Goal: Task Accomplishment & Management: Manage account settings

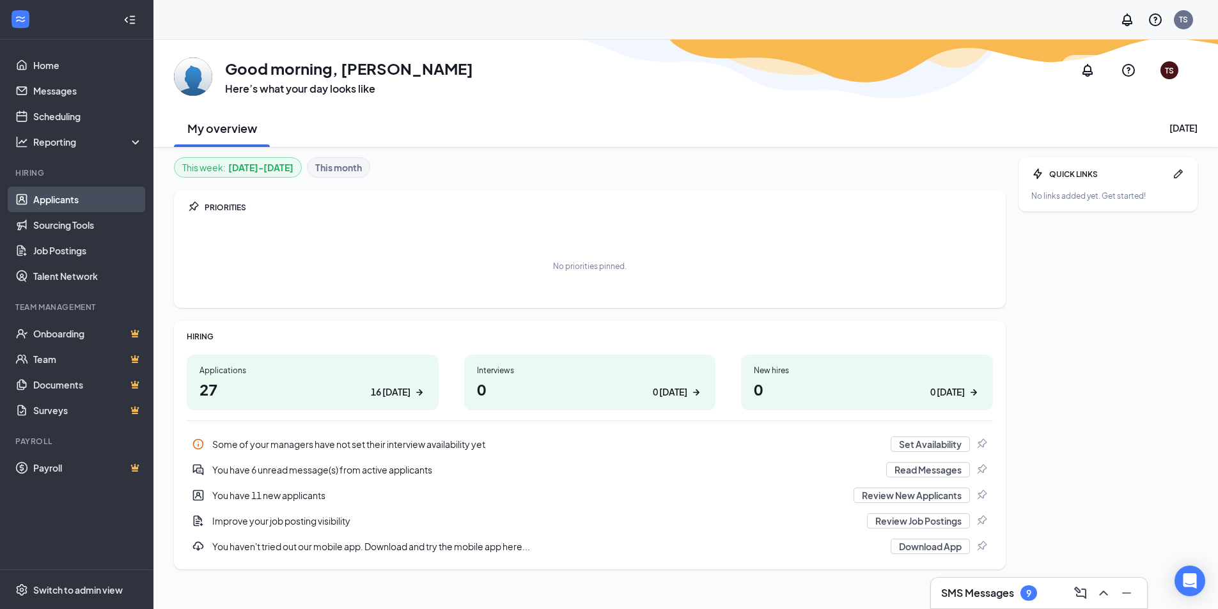
click at [51, 204] on link "Applicants" at bounding box center [87, 200] width 109 height 26
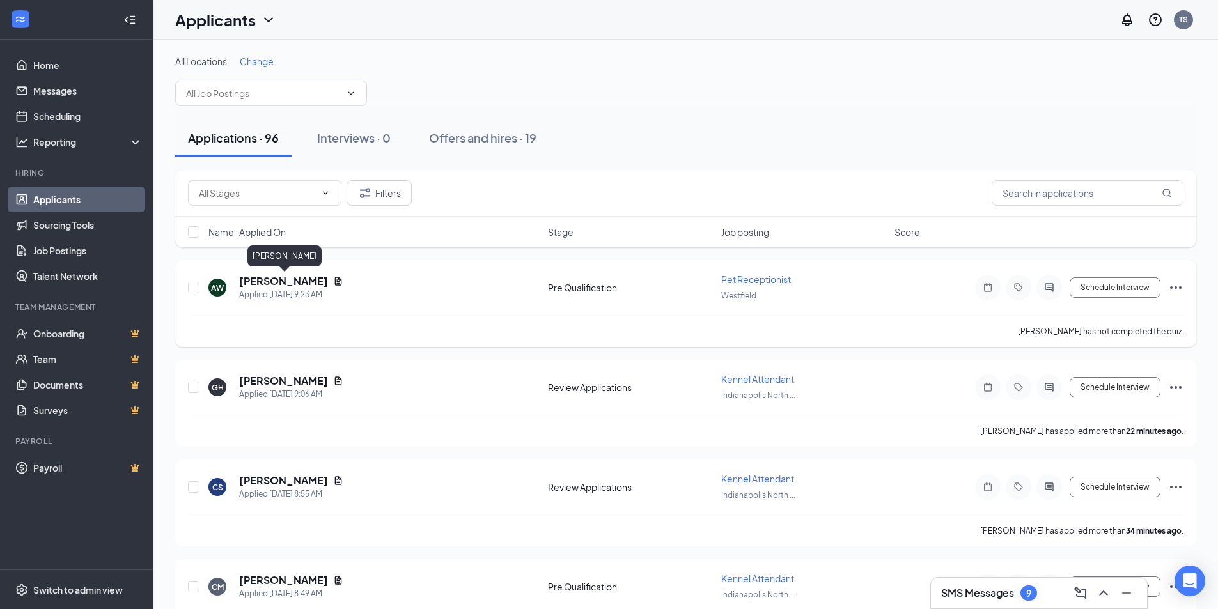
click at [275, 285] on h5 "[PERSON_NAME]" at bounding box center [283, 281] width 89 height 14
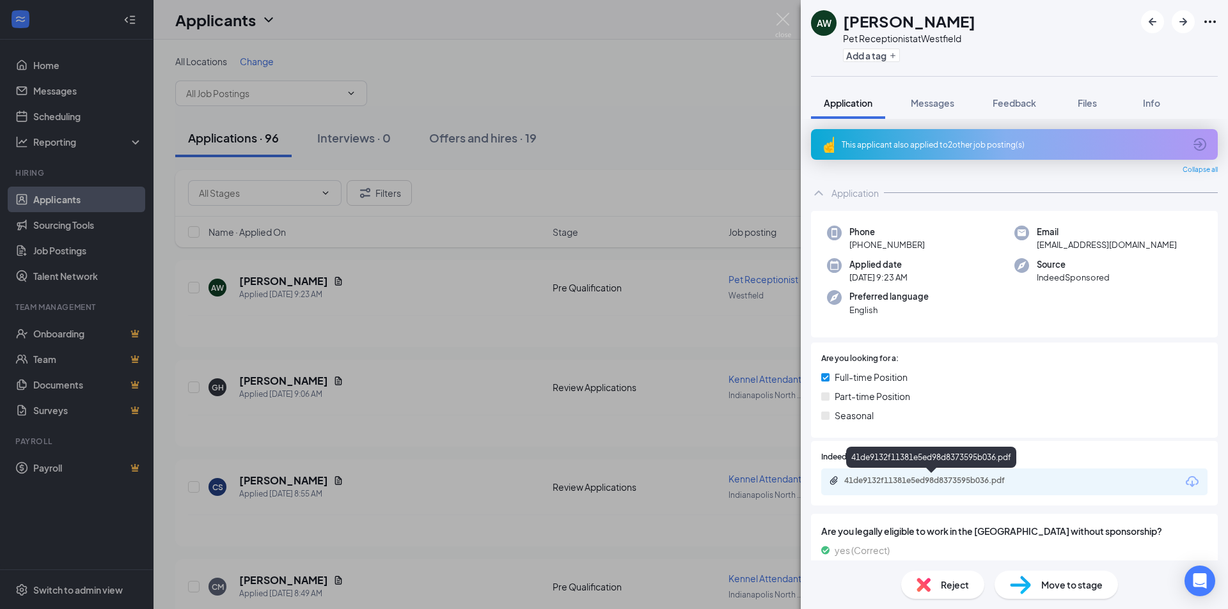
click at [972, 483] on div "41de9132f11381e5ed98d8373595b036.pdf" at bounding box center [933, 481] width 179 height 10
click at [785, 24] on img at bounding box center [783, 25] width 16 height 25
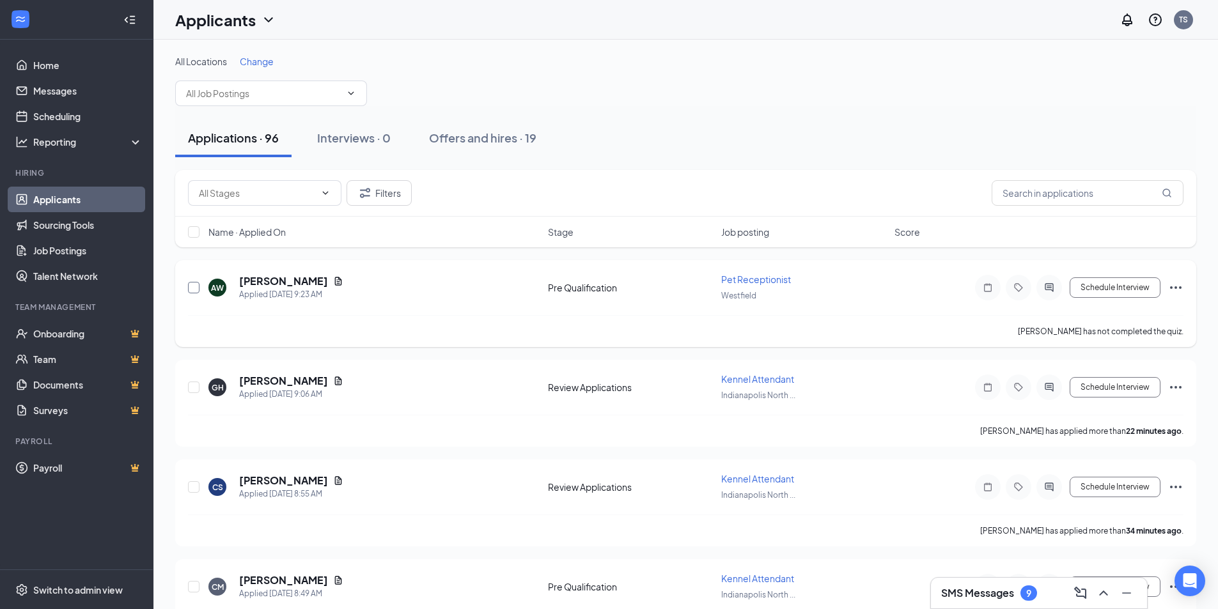
click at [193, 291] on input "checkbox" at bounding box center [194, 288] width 12 height 12
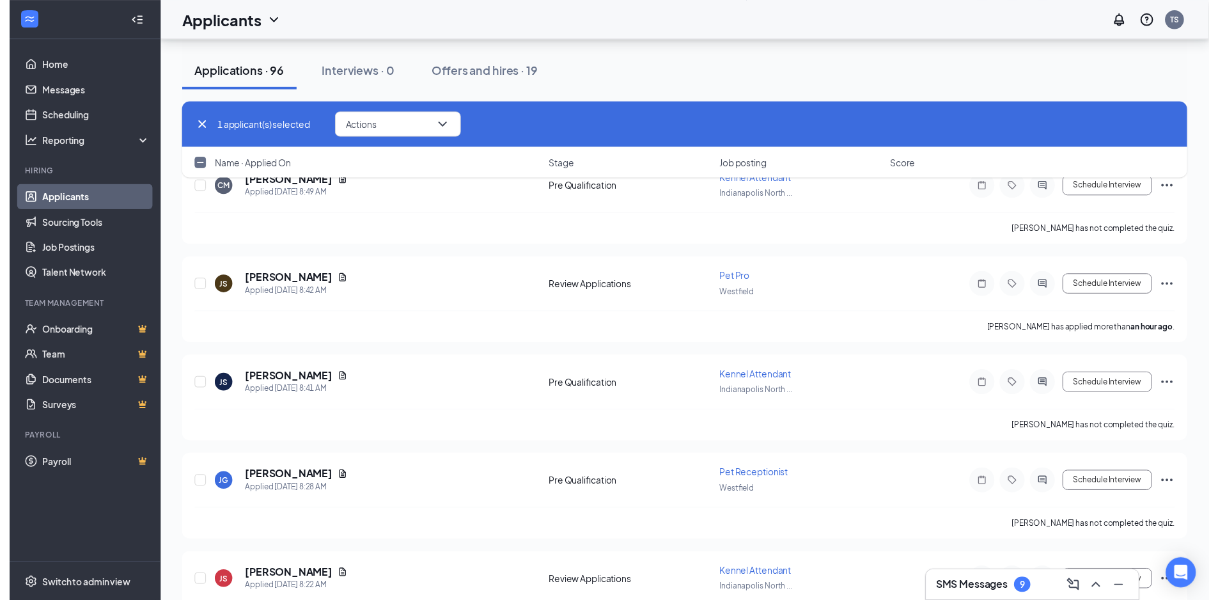
scroll to position [384, 0]
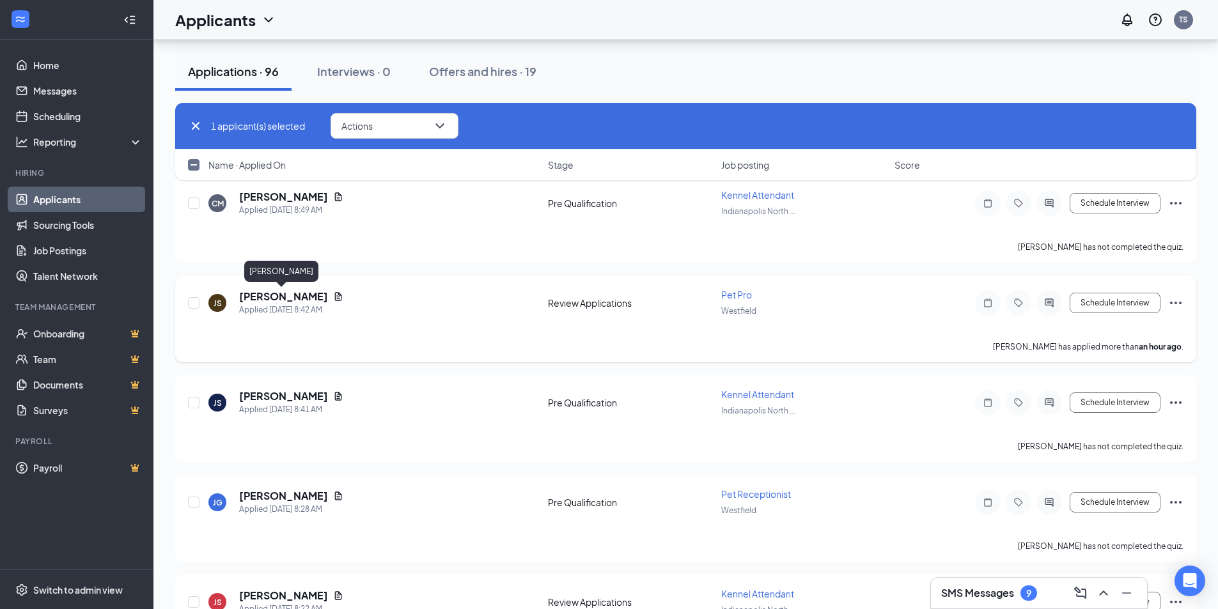
click at [251, 298] on h5 "[PERSON_NAME]" at bounding box center [283, 297] width 89 height 14
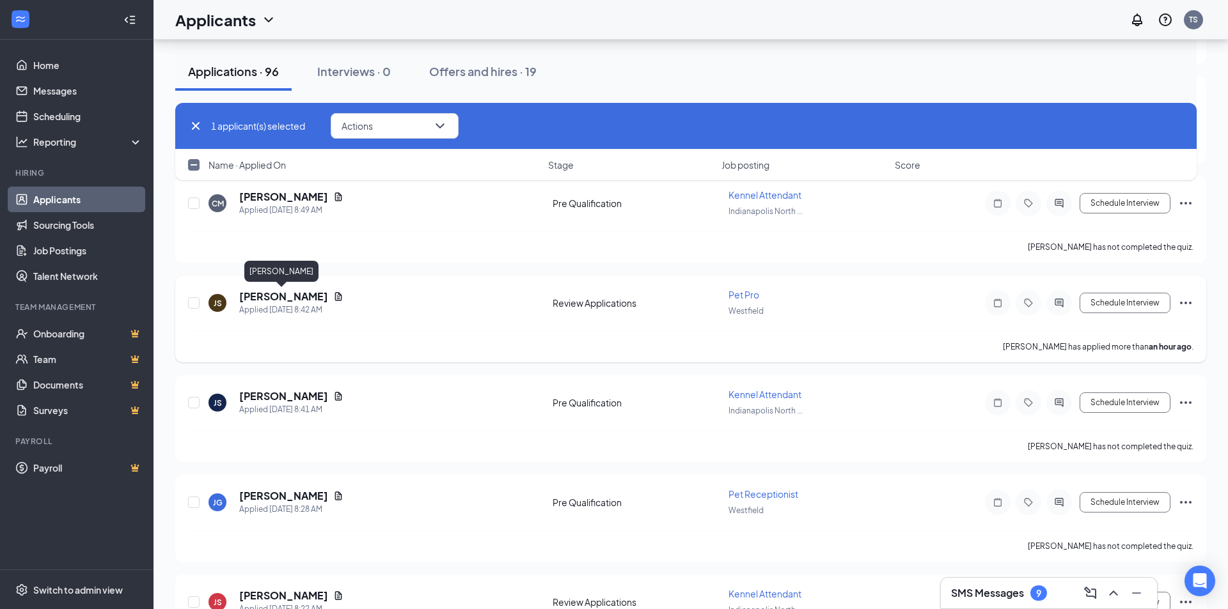
checkbox input "false"
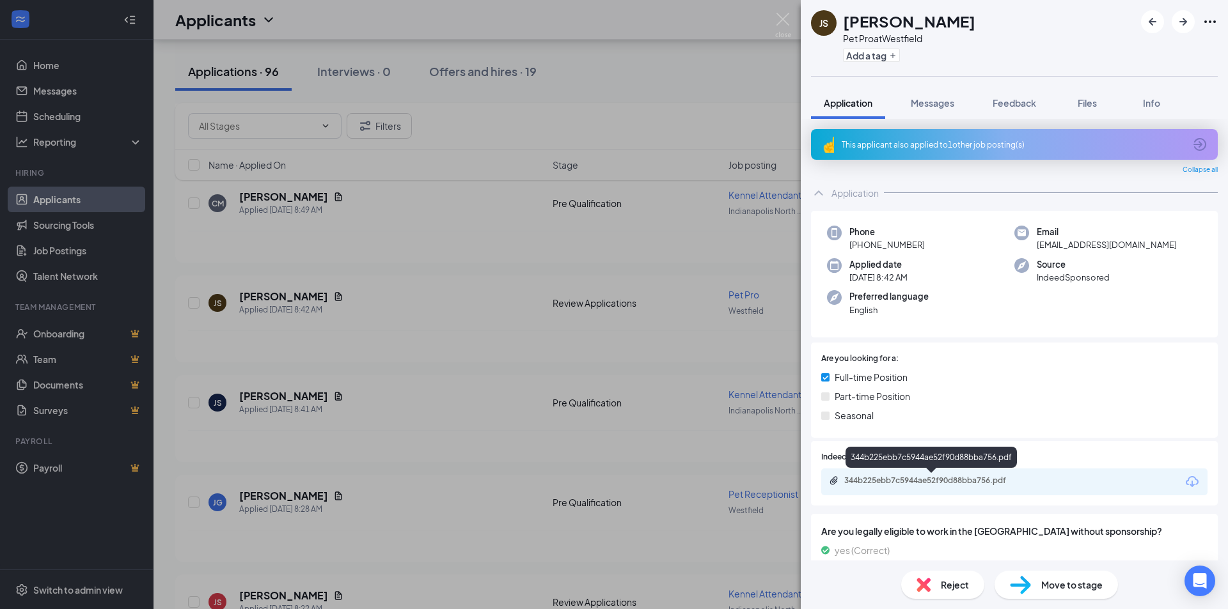
click at [964, 478] on div "344b225ebb7c5944ae52f90d88bba756.pdf" at bounding box center [933, 481] width 179 height 10
click at [785, 20] on img at bounding box center [783, 25] width 16 height 25
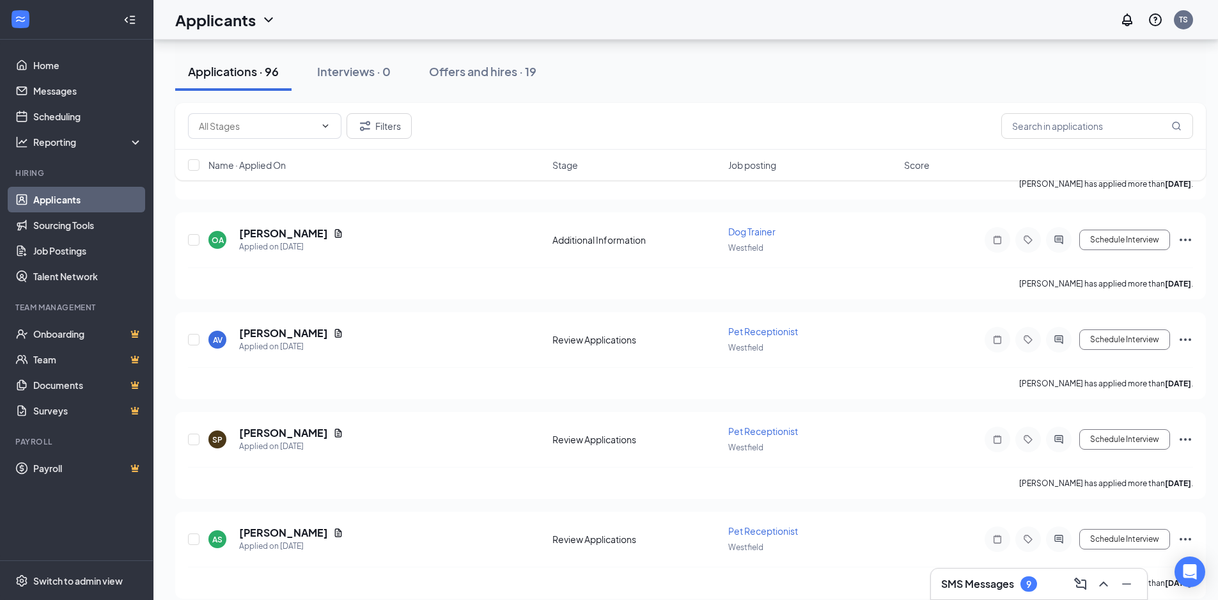
scroll to position [3326, 0]
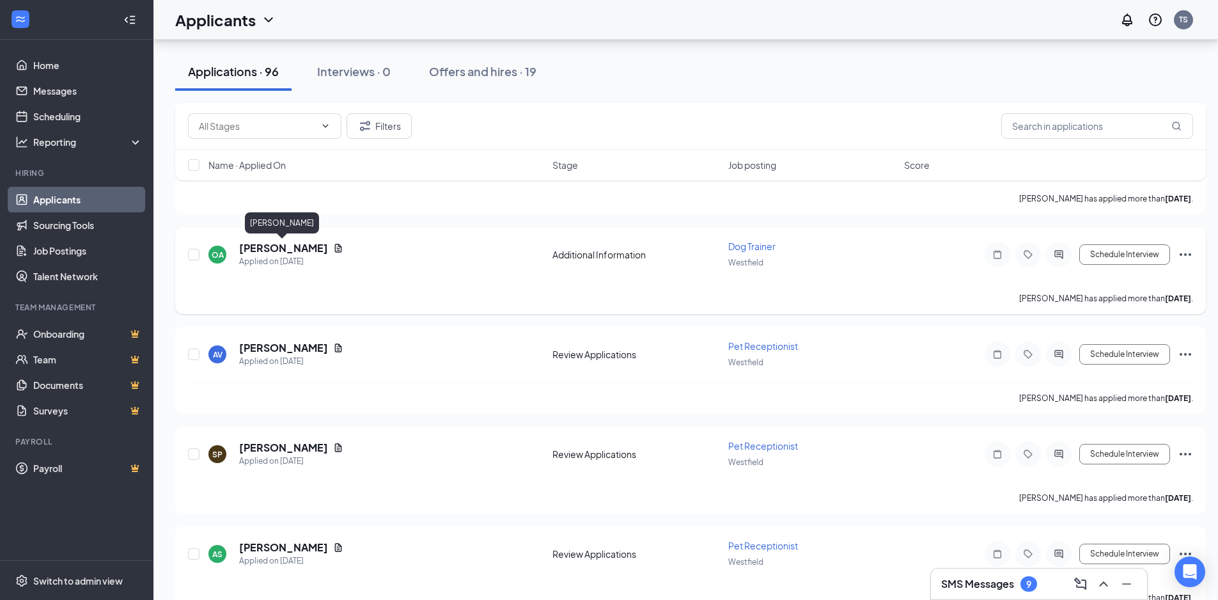
click at [294, 247] on h5 "[PERSON_NAME]" at bounding box center [283, 248] width 89 height 14
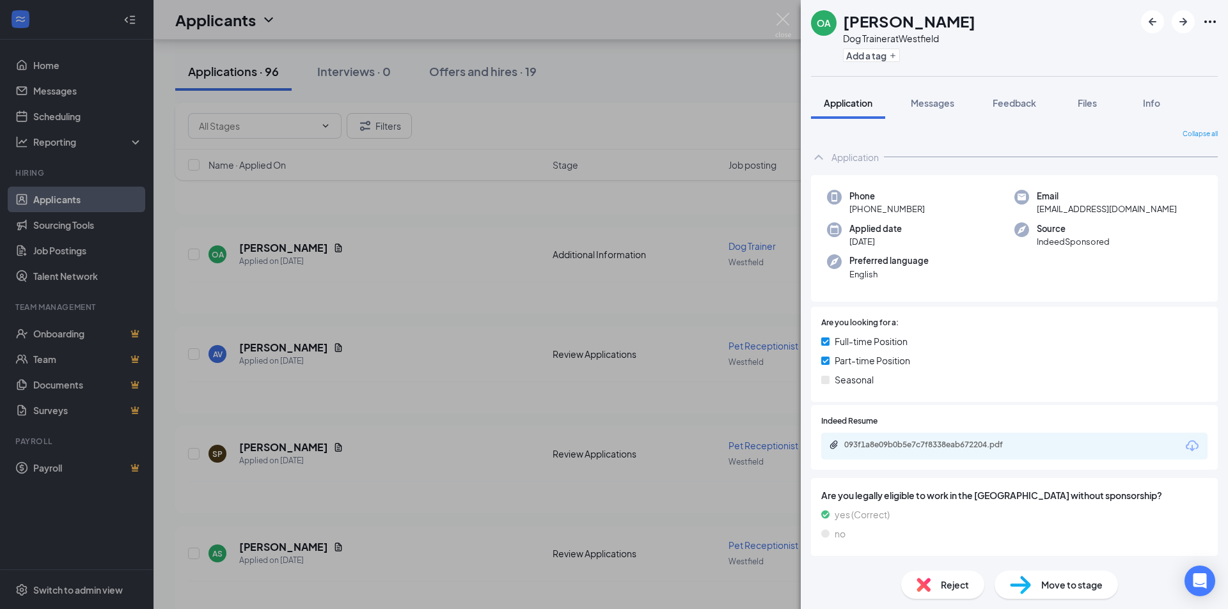
click at [878, 439] on div "093f1a8e09b0b5e7c7f8338eab672204.pdf" at bounding box center [1014, 446] width 386 height 27
click at [876, 446] on div "093f1a8e09b0b5e7c7f8338eab672204.pdf" at bounding box center [933, 445] width 179 height 10
click at [782, 18] on img at bounding box center [783, 25] width 16 height 25
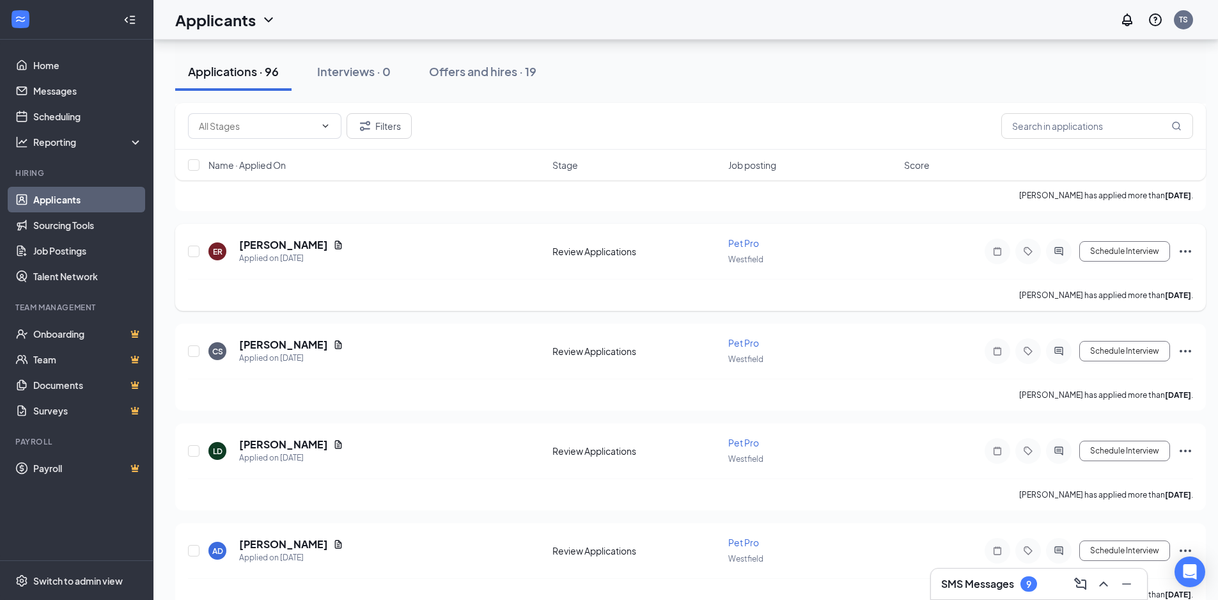
scroll to position [4924, 0]
click at [256, 449] on h5 "[PERSON_NAME]" at bounding box center [283, 445] width 89 height 14
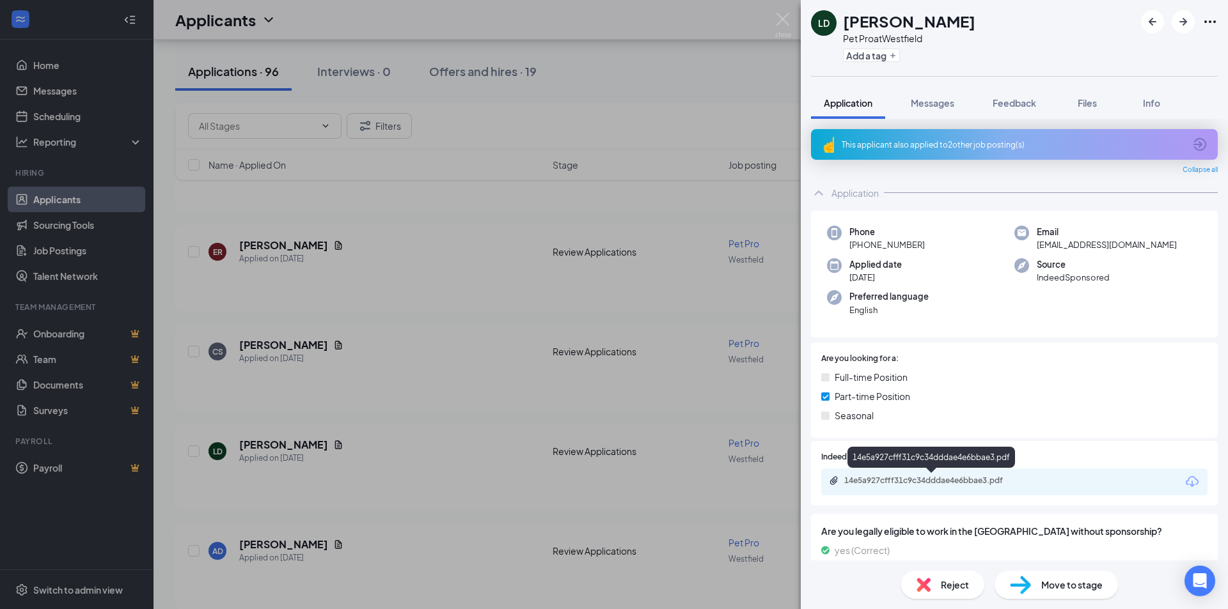
click at [918, 482] on div "14e5a927cfff31c9c34dddae4e6bbae3.pdf" at bounding box center [933, 481] width 179 height 10
click at [789, 19] on img at bounding box center [783, 25] width 16 height 25
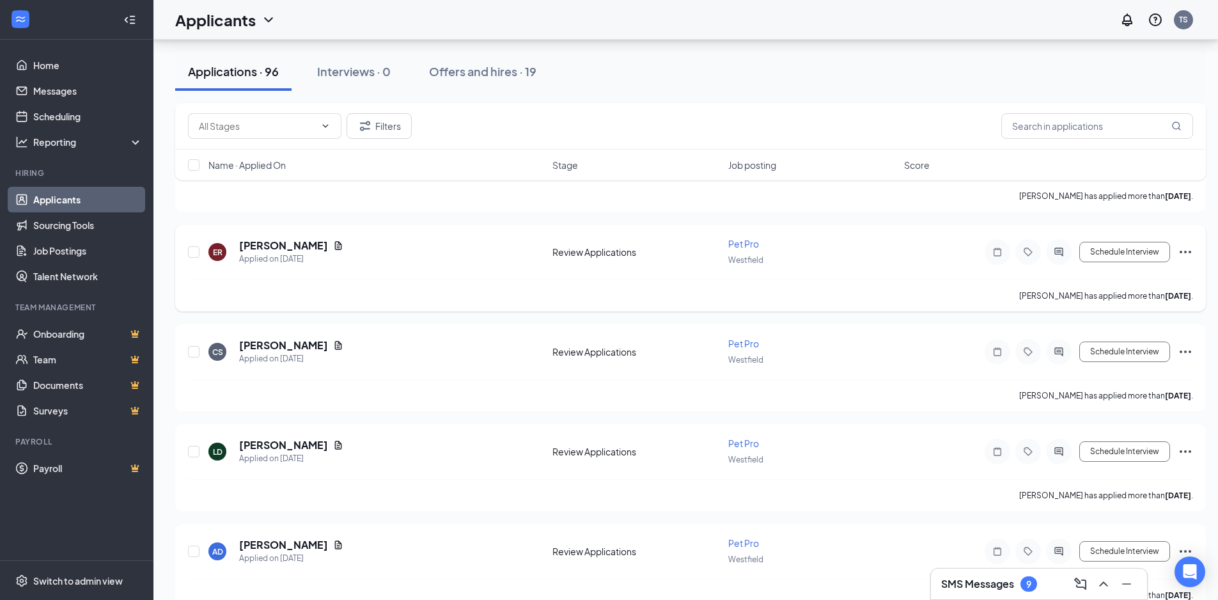
click at [273, 240] on h5 "[PERSON_NAME]" at bounding box center [283, 246] width 89 height 14
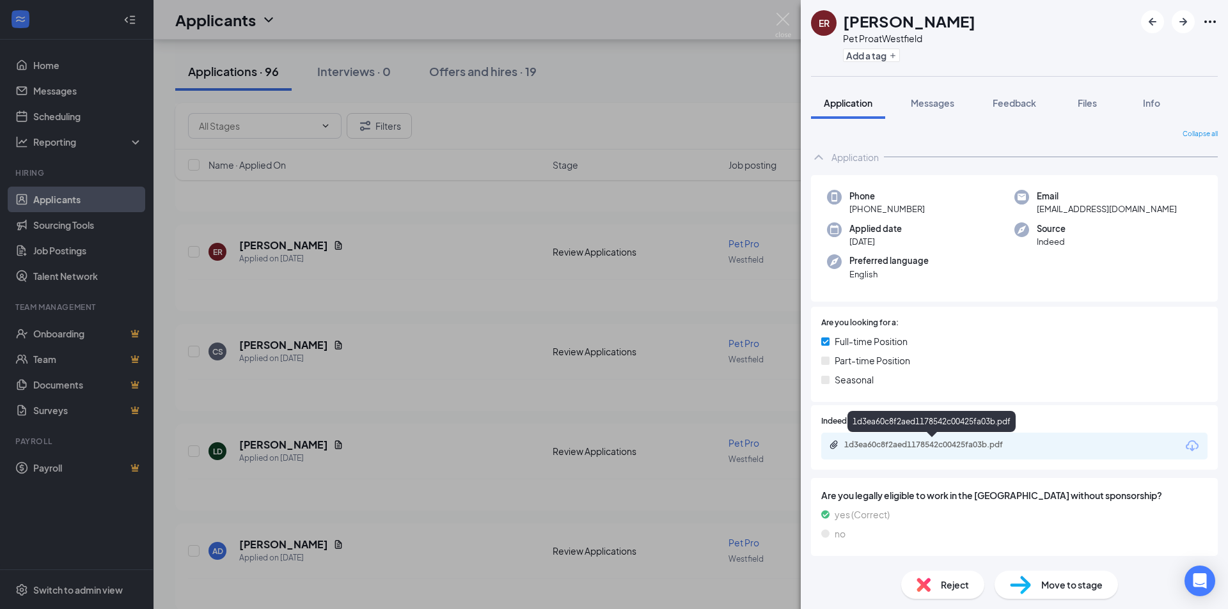
click at [854, 448] on div "1d3ea60c8f2aed1178542c00425fa03b.pdf" at bounding box center [933, 445] width 179 height 10
click at [783, 21] on img at bounding box center [783, 25] width 16 height 25
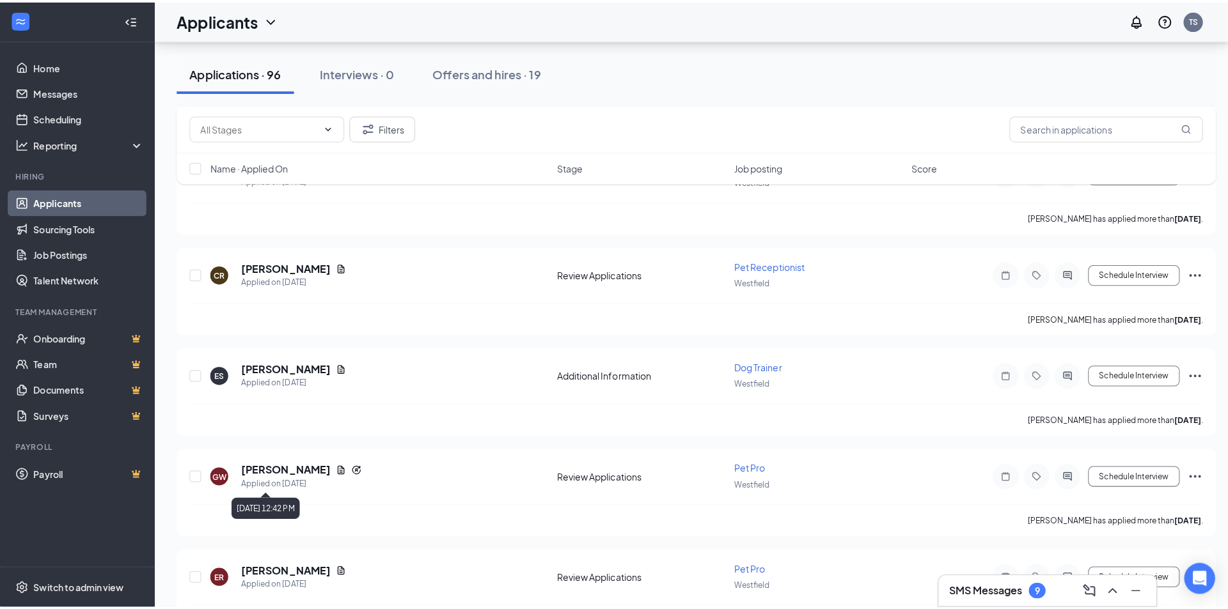
scroll to position [4605, 0]
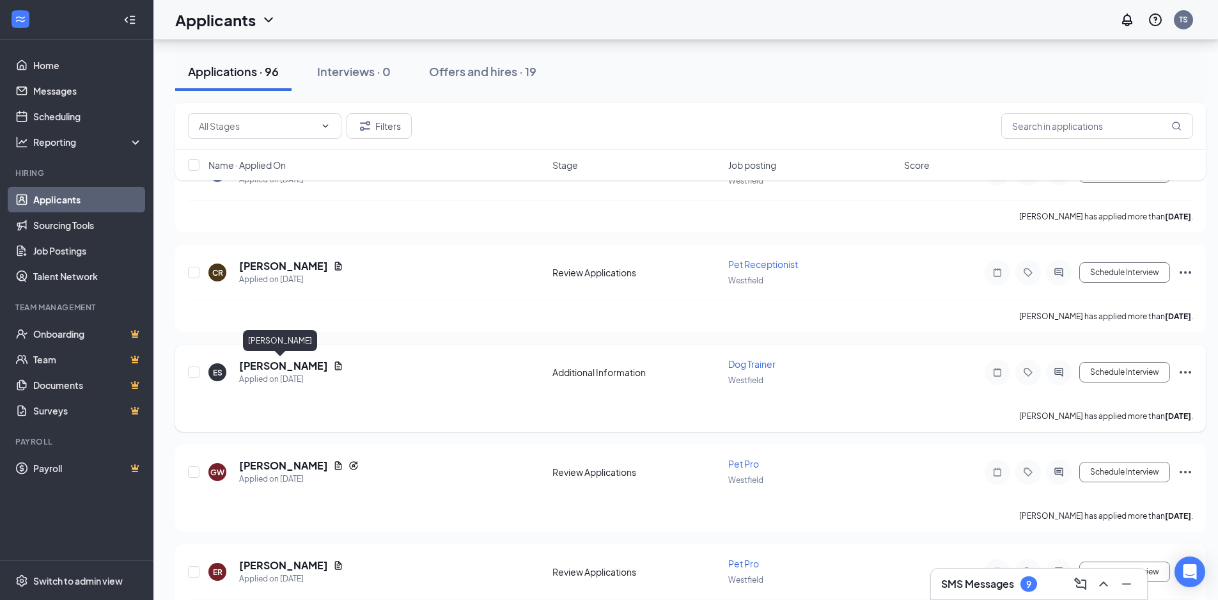
click at [281, 371] on h5 "[PERSON_NAME]" at bounding box center [283, 366] width 89 height 14
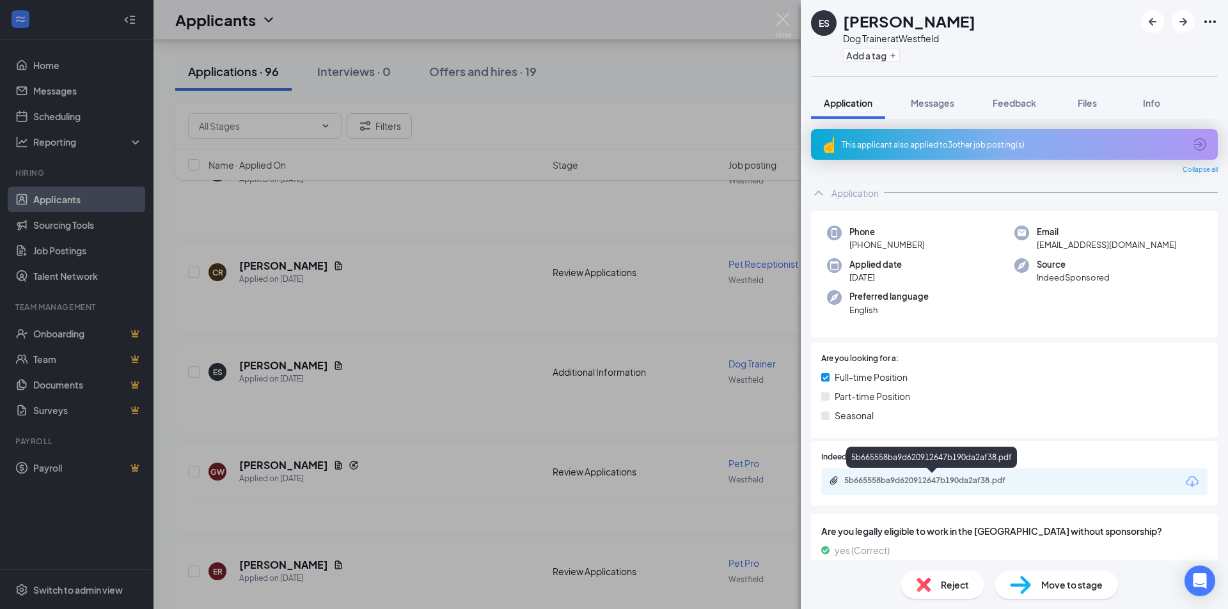
click at [945, 477] on div "5b665558ba9d620912647b190da2af38.pdf" at bounding box center [933, 481] width 179 height 10
click at [922, 97] on div "Messages" at bounding box center [932, 103] width 43 height 13
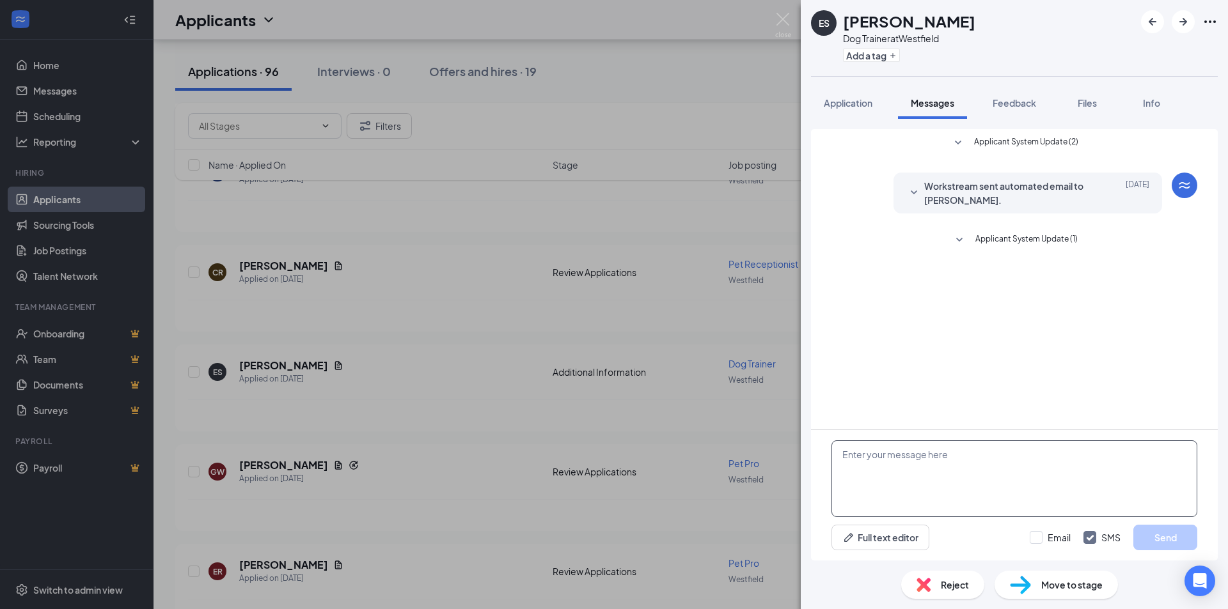
click at [998, 468] on textarea at bounding box center [1014, 479] width 366 height 77
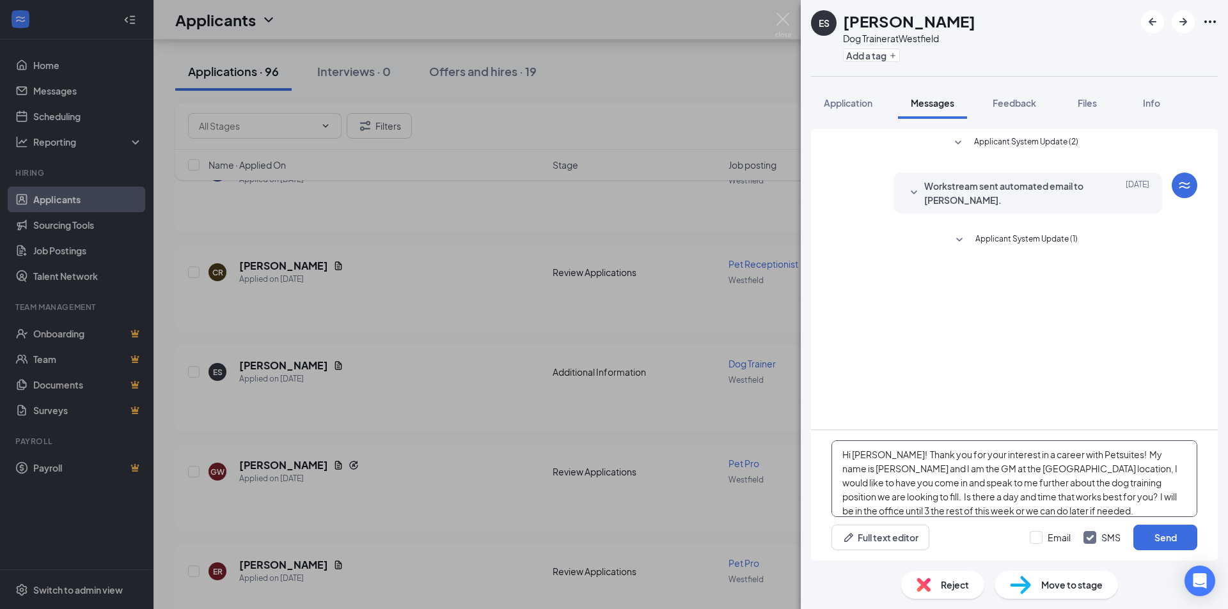
type textarea "Hi [PERSON_NAME]! Thank you for your interest in a career with Petsuites! My na…"
